Goal: Transaction & Acquisition: Purchase product/service

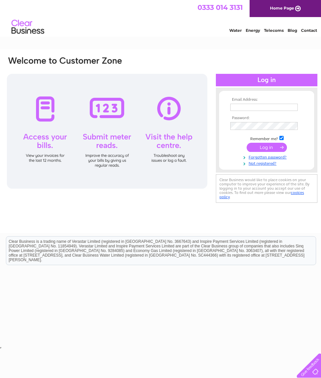
click at [243, 108] on input "text" at bounding box center [265, 107] width 68 height 7
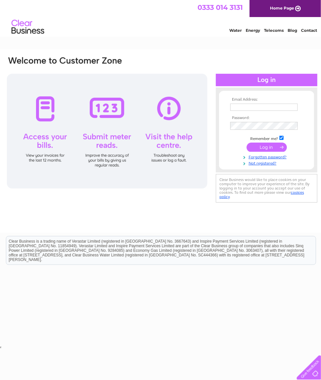
type input "shelagh_fletcher@hotmail.com"
click at [265, 151] on input "submit" at bounding box center [267, 147] width 40 height 9
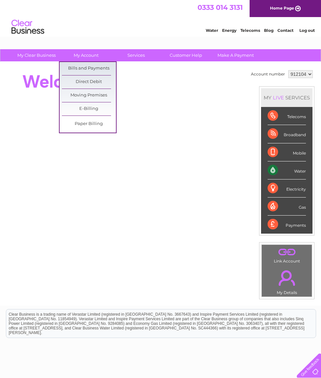
click at [90, 69] on link "Bills and Payments" at bounding box center [89, 68] width 54 height 13
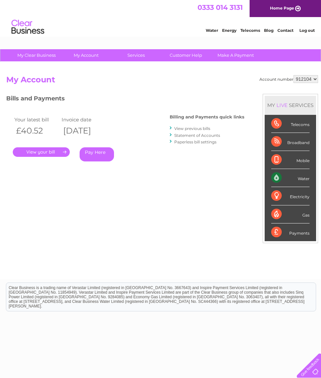
click at [98, 154] on link "Pay Here" at bounding box center [97, 154] width 34 height 14
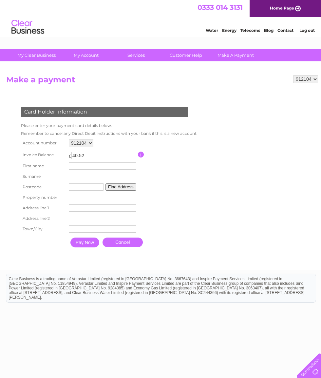
click at [90, 168] on input "text" at bounding box center [103, 165] width 68 height 7
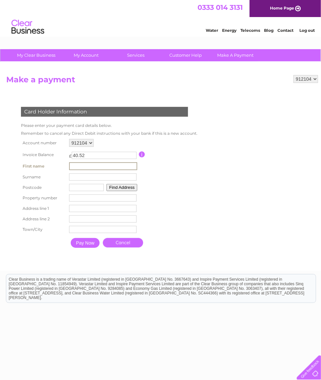
type input "[PERSON_NAME]"
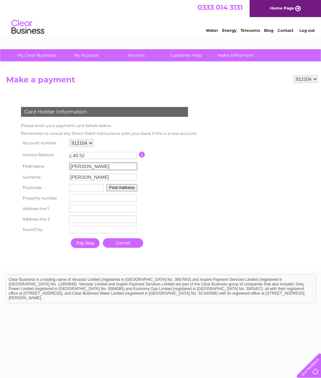
type input "IV42 8QA"
type input "10"
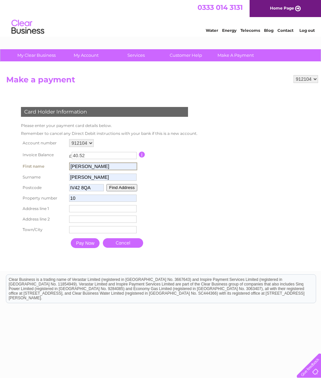
click at [93, 212] on input "text" at bounding box center [103, 208] width 68 height 7
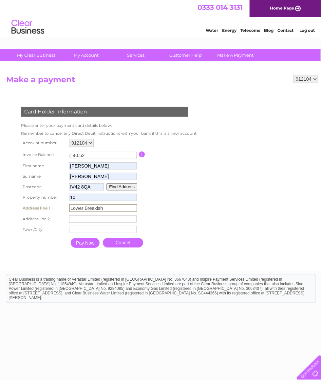
type input "Lower Breakish"
click at [93, 220] on input "text" at bounding box center [103, 218] width 68 height 7
click at [89, 233] on input "text" at bounding box center [103, 229] width 68 height 7
type input "Isle of Skye"
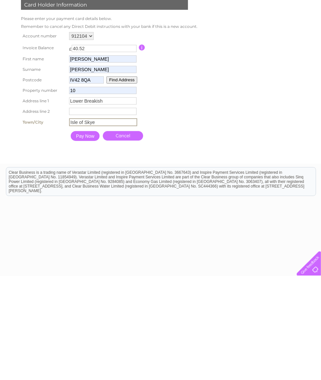
scroll to position [13, 0]
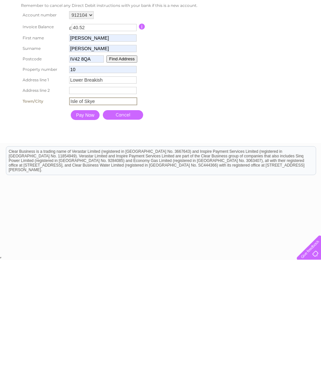
click at [89, 230] on input "Pay Now" at bounding box center [85, 235] width 29 height 10
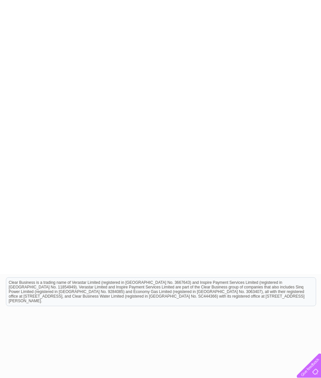
scroll to position [135, 0]
